Goal: Task Accomplishment & Management: Complete application form

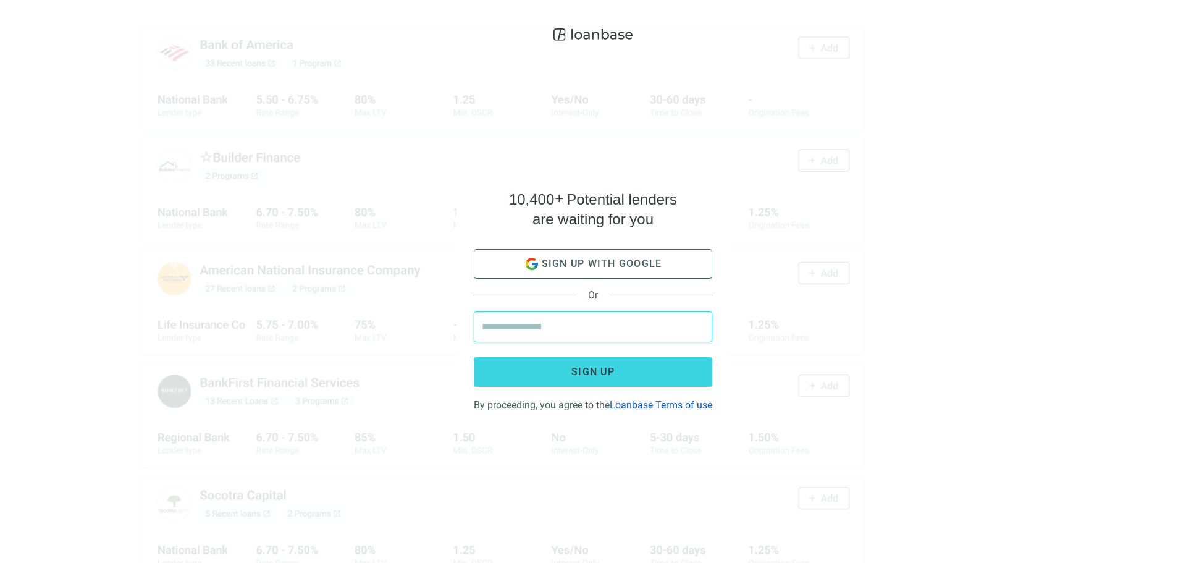
click at [577, 322] on input "email" at bounding box center [593, 327] width 222 height 30
type input "**********"
click at [474, 357] on button "Sign up" at bounding box center [593, 372] width 238 height 30
